Goal: Transaction & Acquisition: Purchase product/service

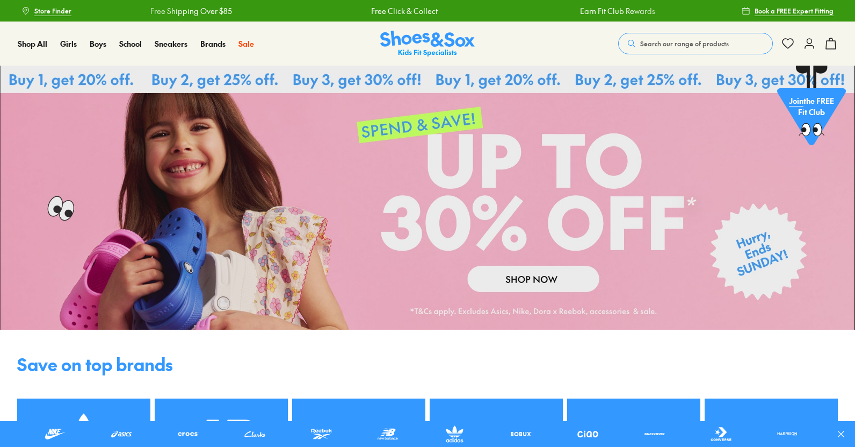
click at [673, 45] on span "Search our range of products" at bounding box center [685, 44] width 89 height 10
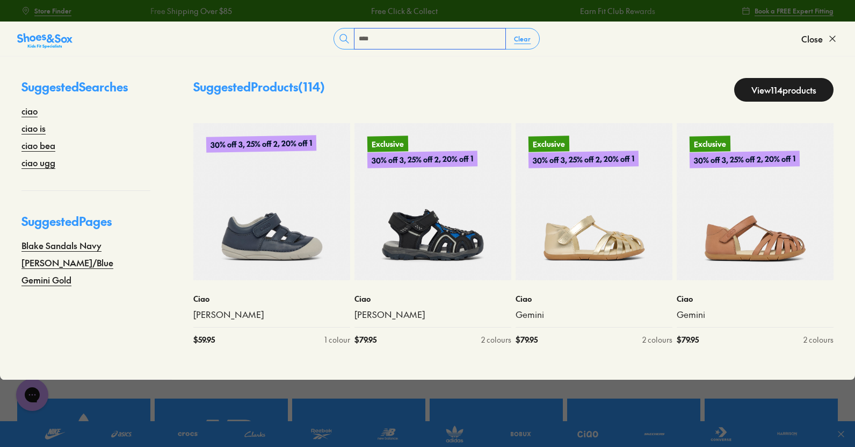
type input "****"
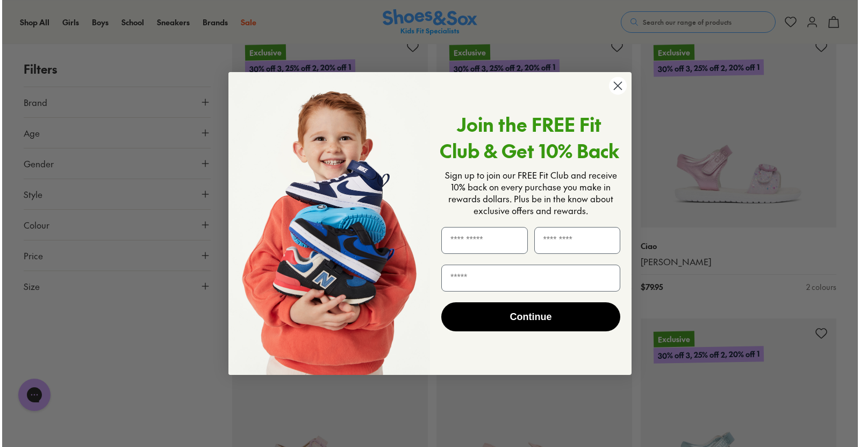
scroll to position [2427, 0]
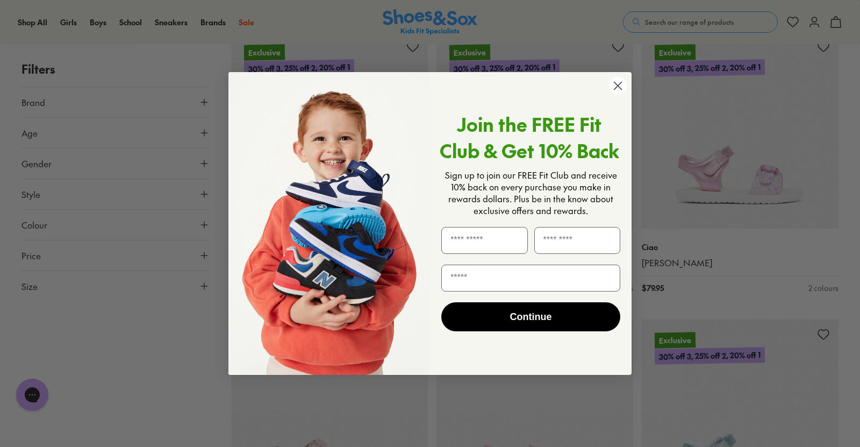
click at [619, 85] on circle "Close dialog" at bounding box center [618, 86] width 18 height 18
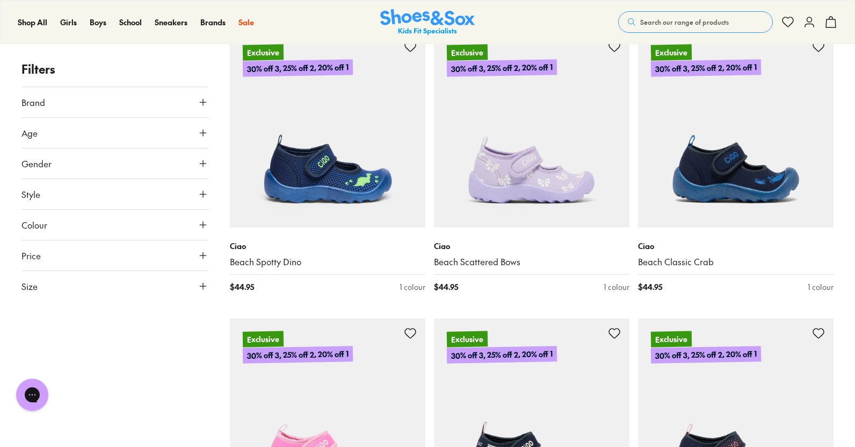
scroll to position [3278, 0]
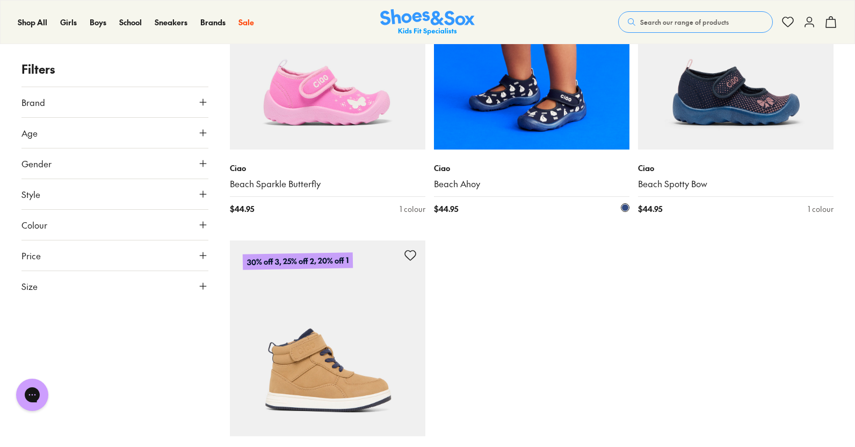
scroll to position [3654, 0]
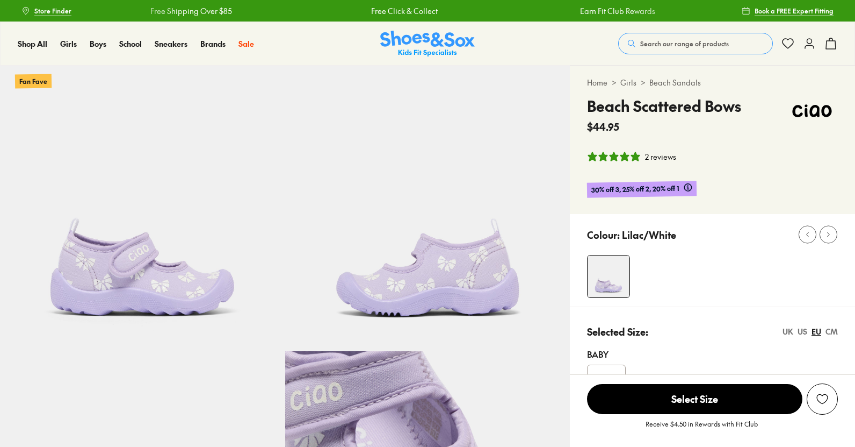
select select "*"
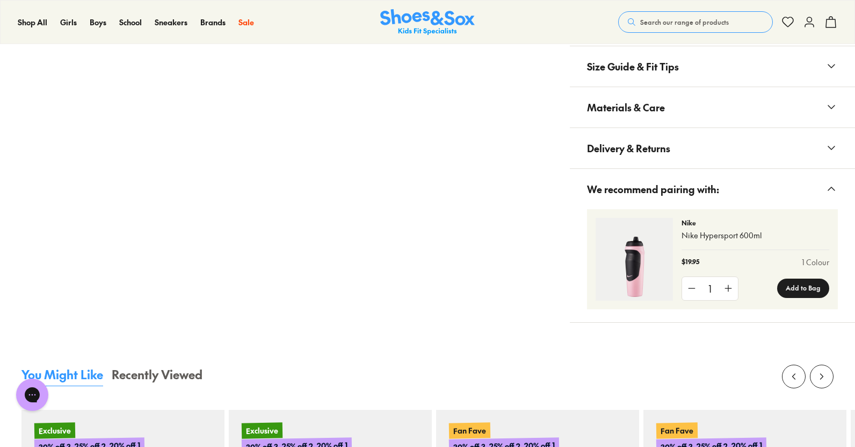
scroll to position [860, 0]
